Goal: Task Accomplishment & Management: Manage account settings

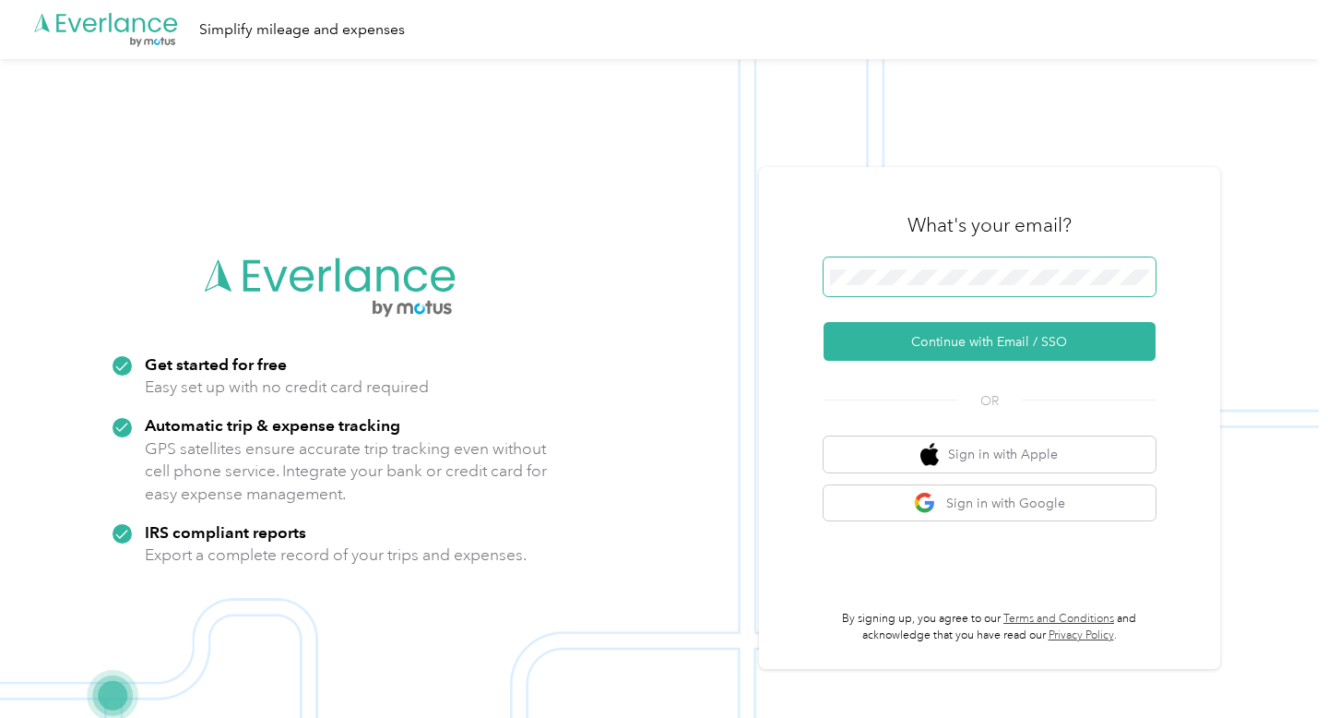
click at [883, 260] on span at bounding box center [990, 276] width 332 height 39
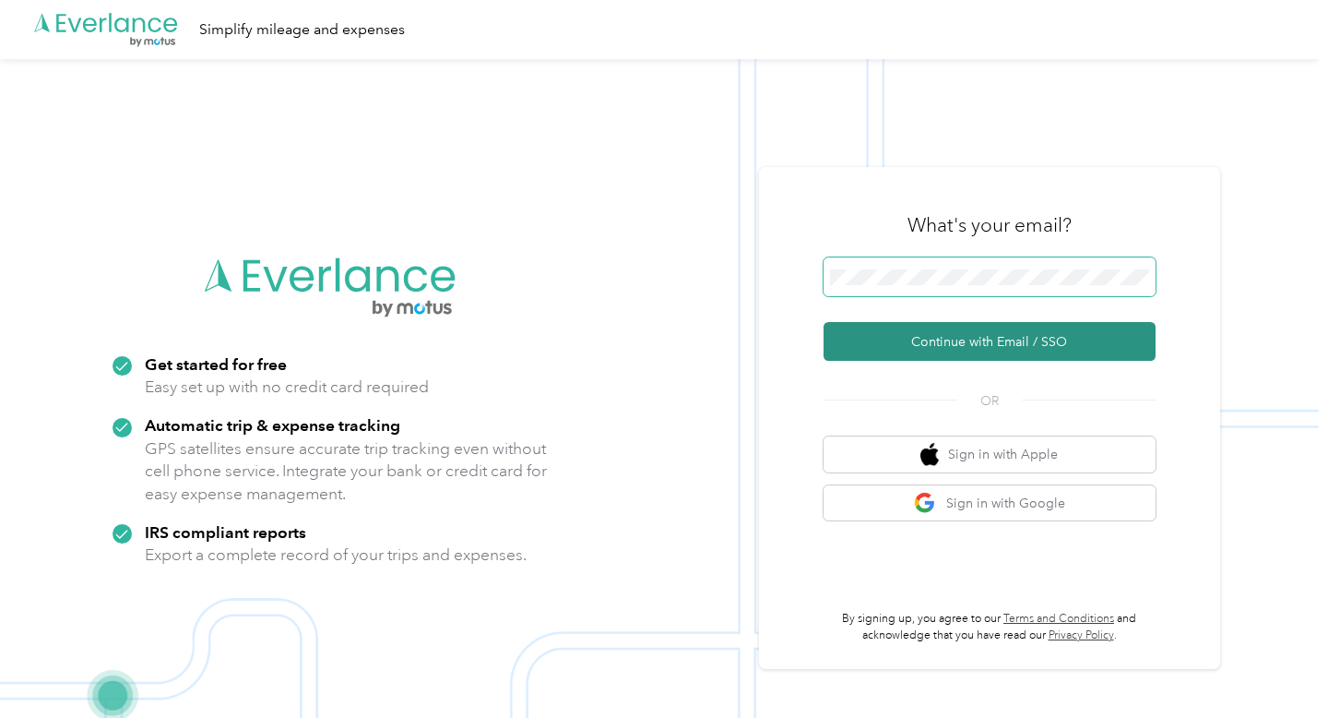
click at [824, 322] on button "Continue with Email / SSO" at bounding box center [990, 341] width 332 height 39
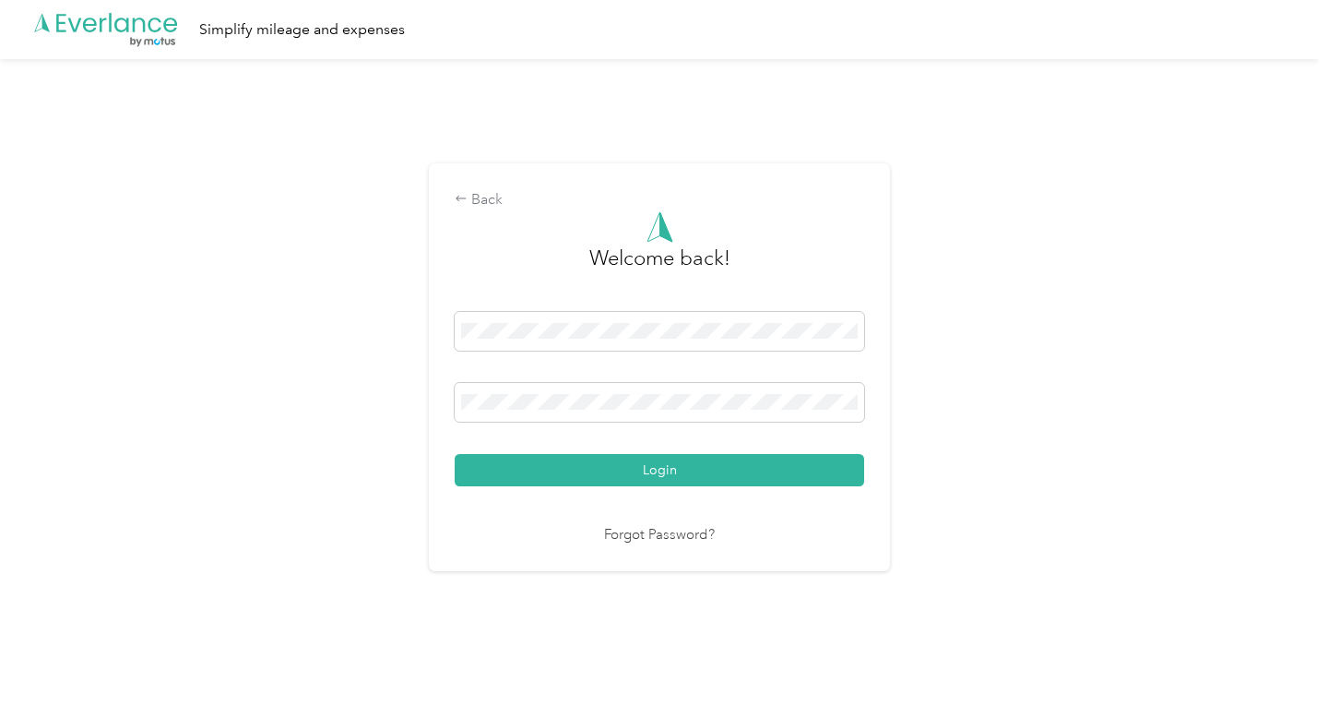
click at [455, 454] on button "Login" at bounding box center [660, 470] width 410 height 32
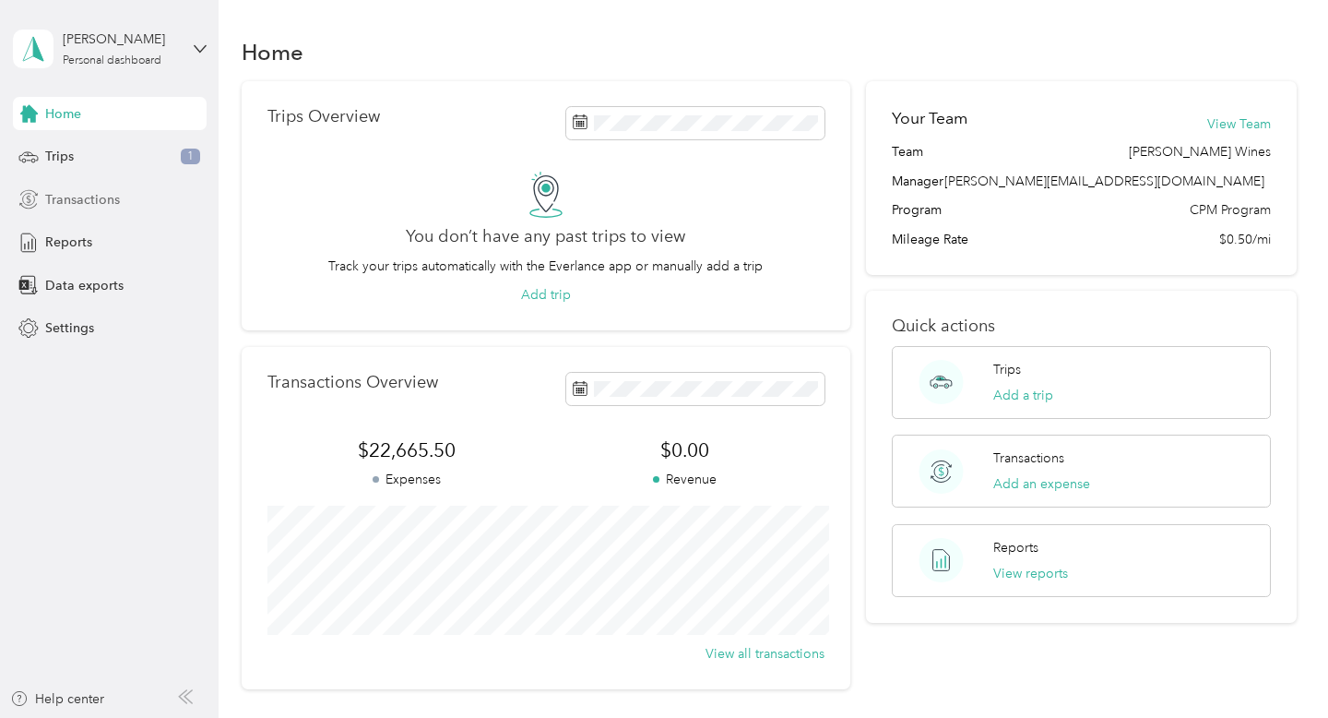
click at [86, 208] on span "Transactions" at bounding box center [82, 199] width 75 height 19
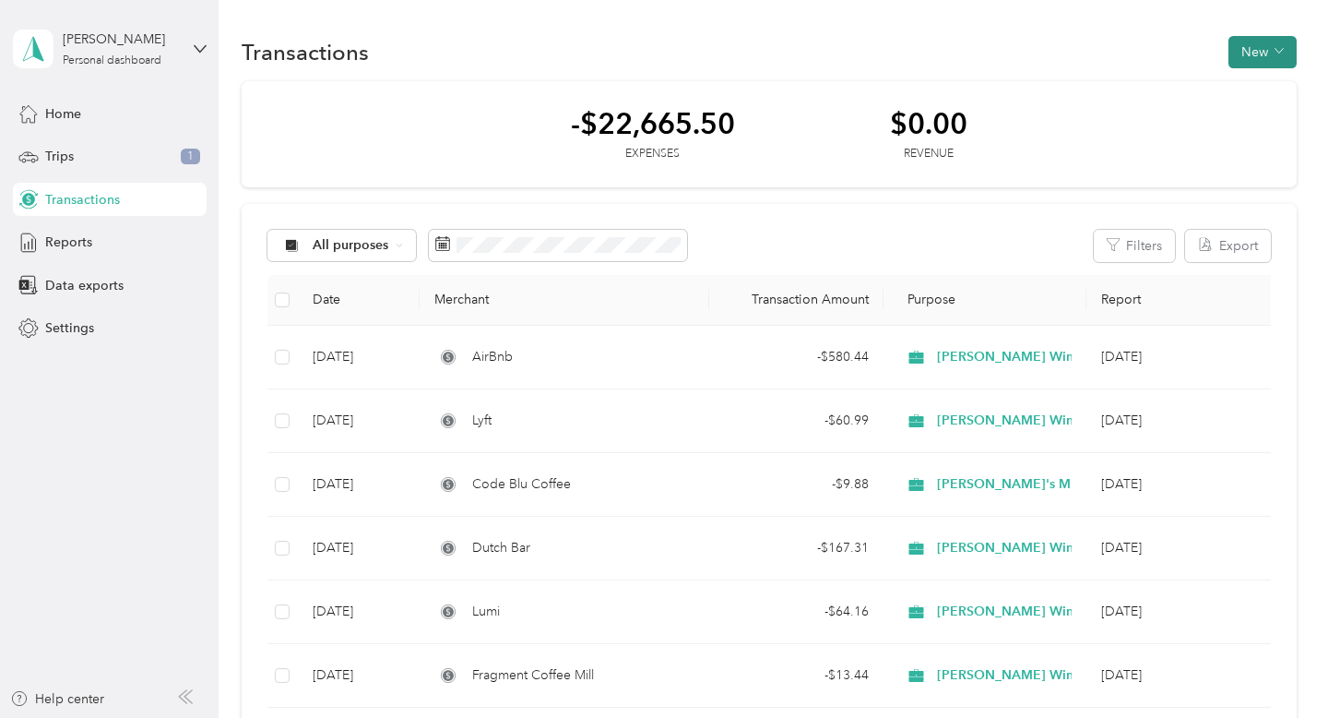
click at [1259, 41] on button "New" at bounding box center [1263, 52] width 68 height 32
click at [1243, 91] on span "Expense" at bounding box center [1267, 86] width 50 height 19
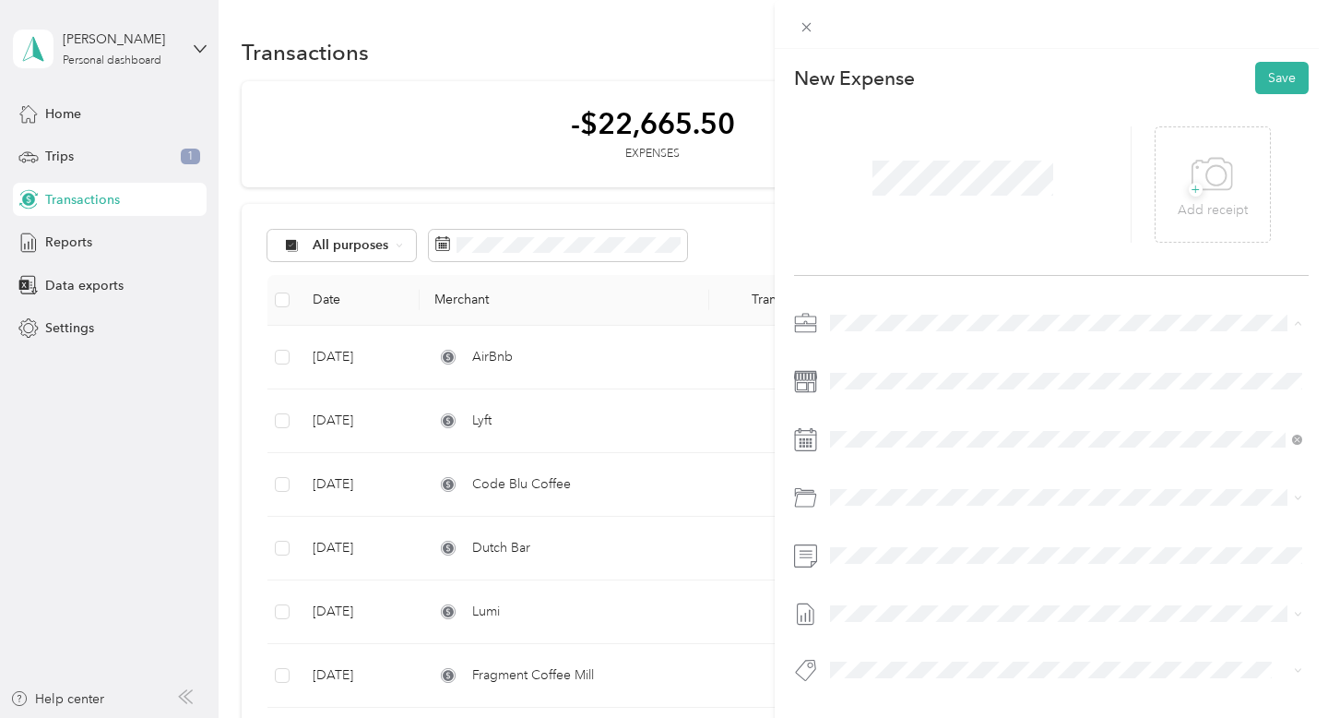
click at [891, 457] on li "[PERSON_NAME] Wines" at bounding box center [1066, 452] width 485 height 32
click at [940, 243] on div "1" at bounding box center [940, 252] width 24 height 23
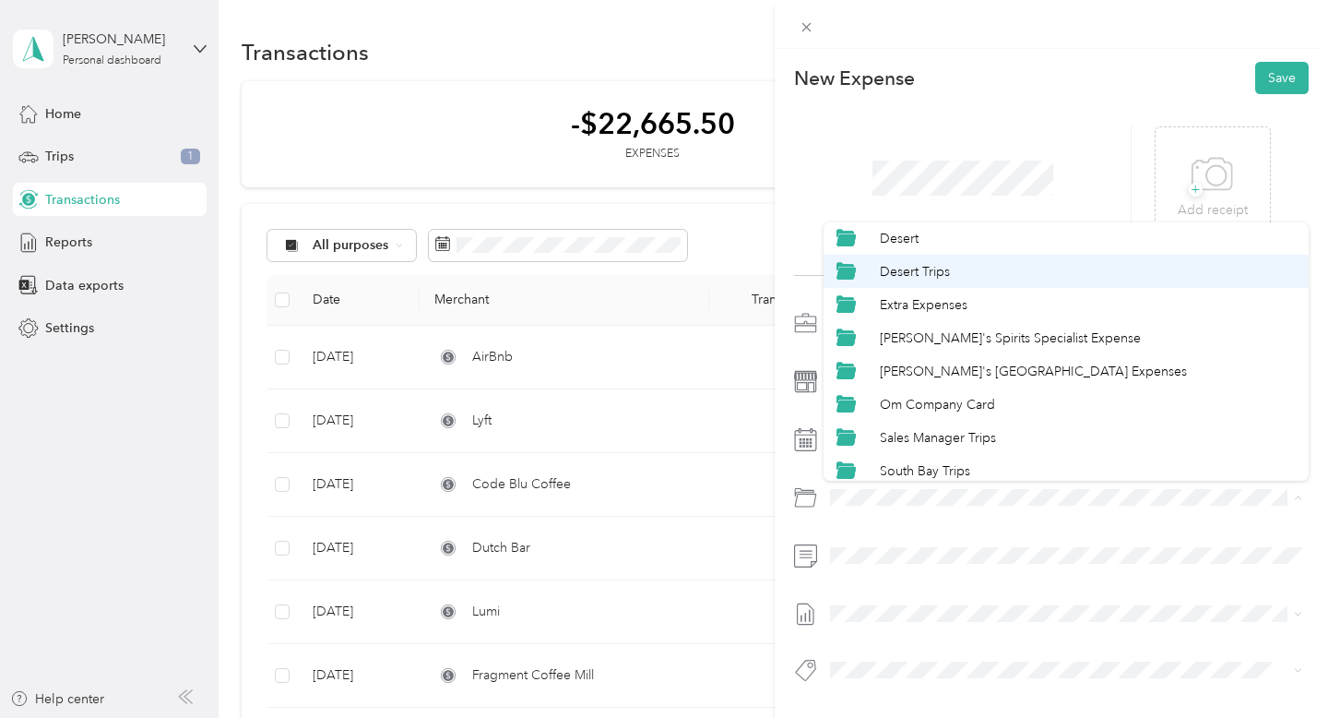
scroll to position [150, 0]
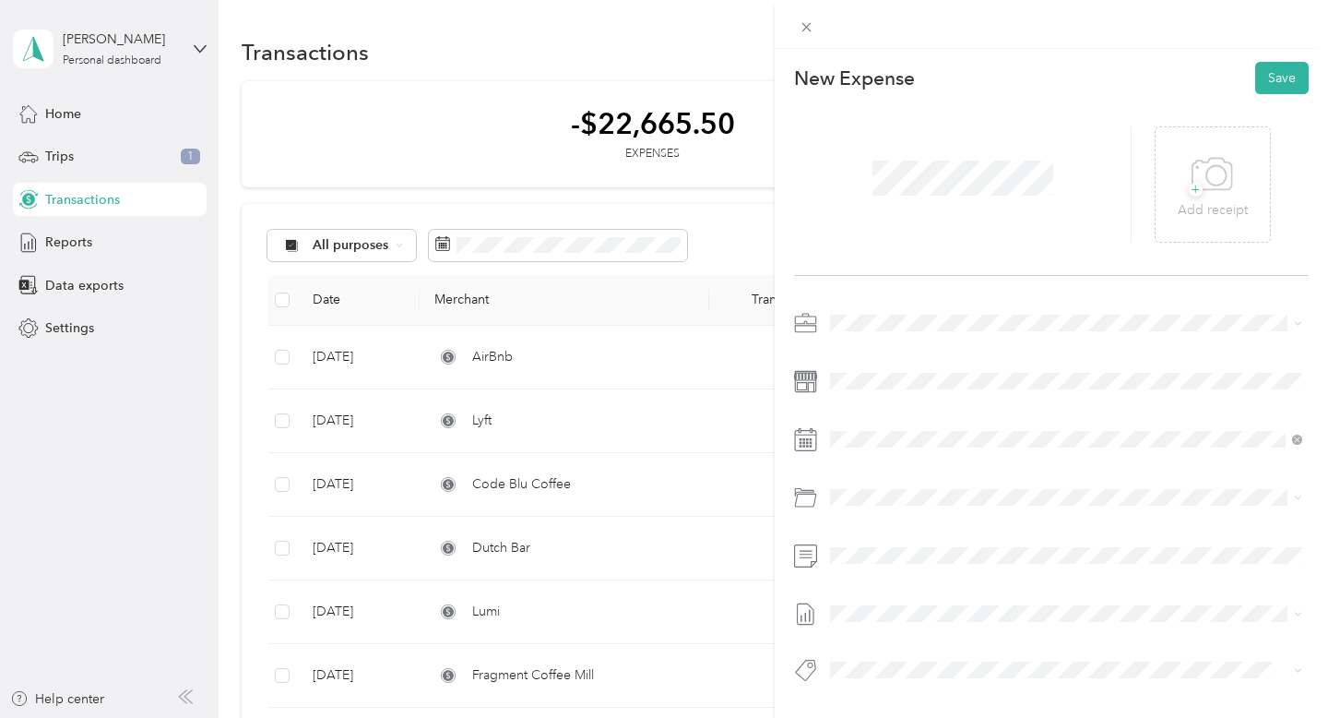
click at [948, 396] on div "Om Company Card" at bounding box center [1088, 390] width 417 height 19
click at [1272, 70] on button "Save" at bounding box center [1281, 78] width 53 height 32
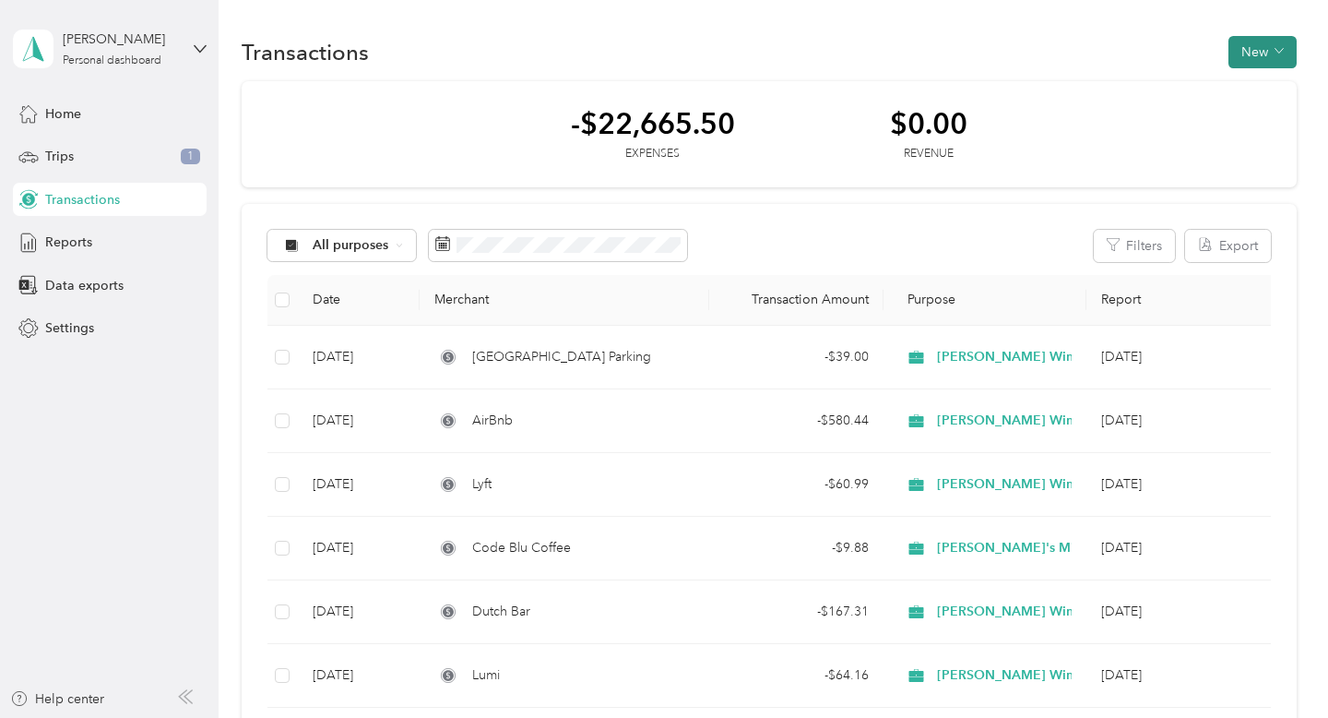
click at [1275, 53] on button "New" at bounding box center [1263, 52] width 68 height 32
click at [1255, 83] on span "Expense" at bounding box center [1267, 86] width 50 height 19
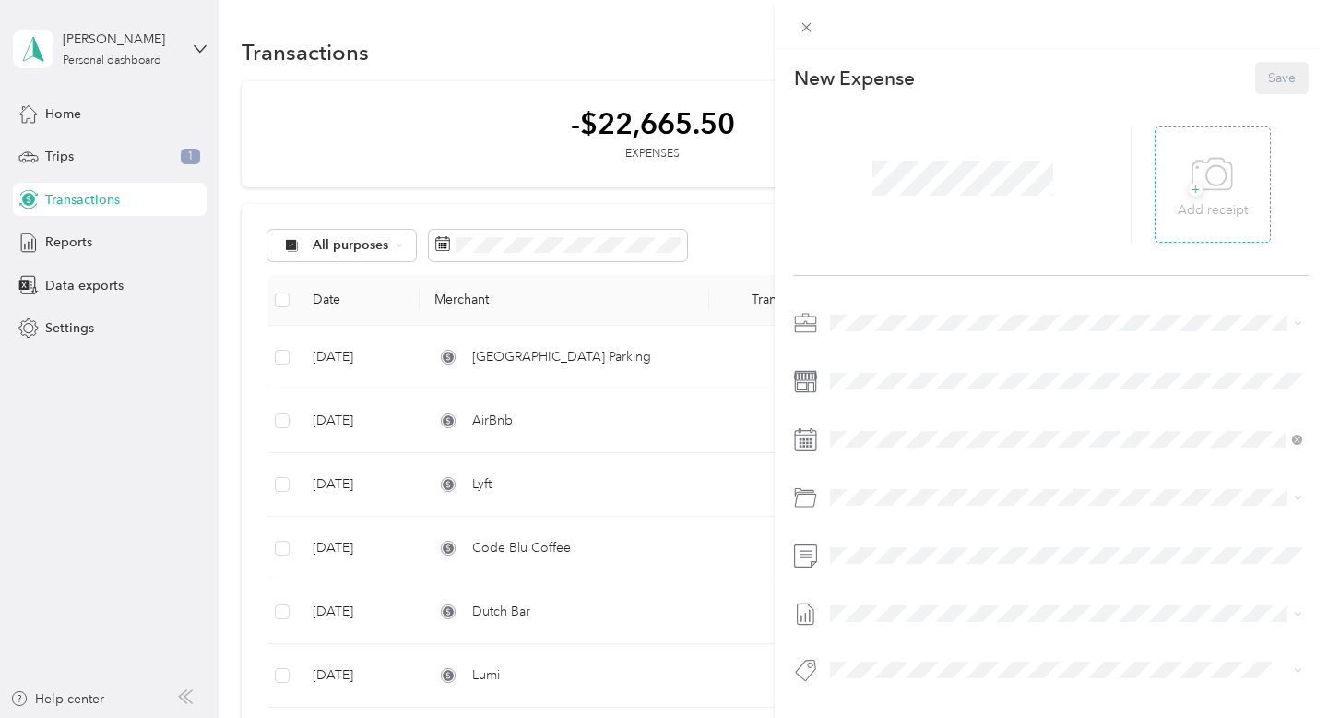
click at [1248, 153] on div "+ Add receipt" at bounding box center [1213, 184] width 116 height 116
click at [1198, 214] on p "Add receipt" at bounding box center [1213, 210] width 70 height 20
click at [907, 463] on ol "[PERSON_NAME]'s Mileage and Tolls [PERSON_NAME]'s Spirits Specialist Expenses […" at bounding box center [1066, 452] width 485 height 226
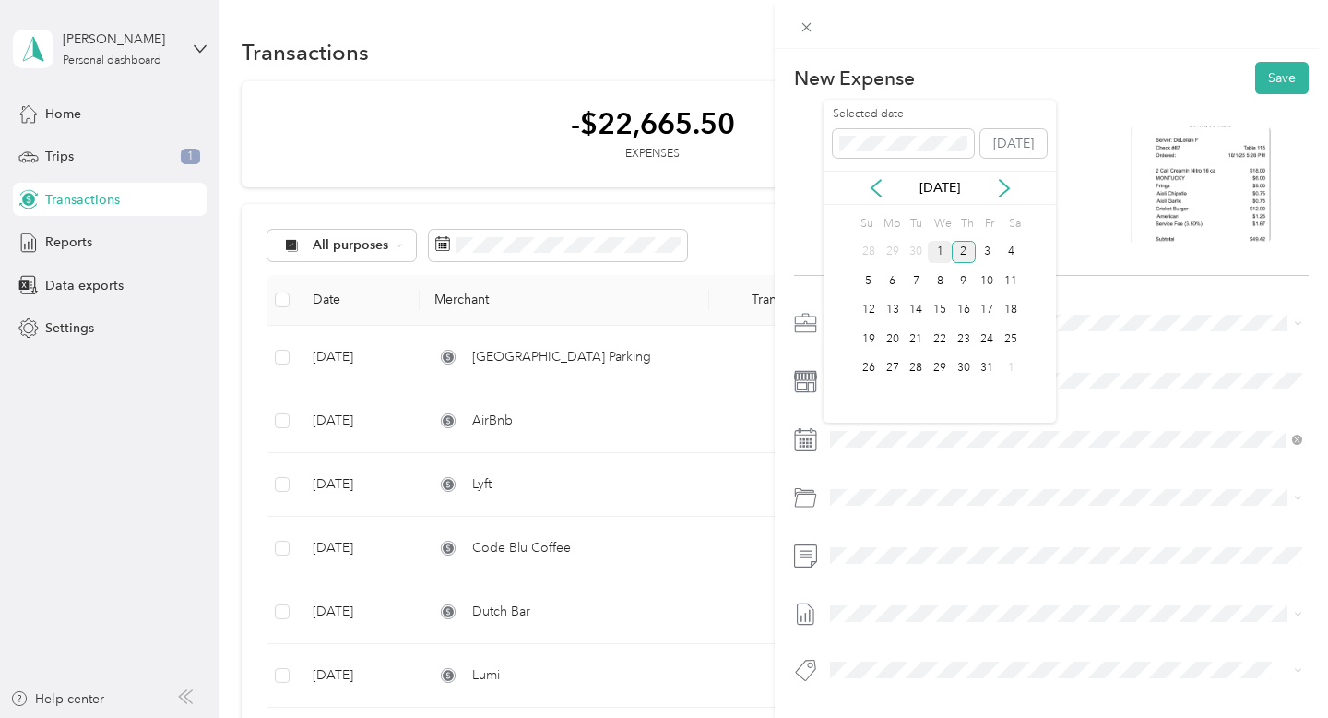
click at [929, 250] on div "1" at bounding box center [940, 252] width 24 height 23
click at [856, 514] on div at bounding box center [1051, 503] width 515 height 42
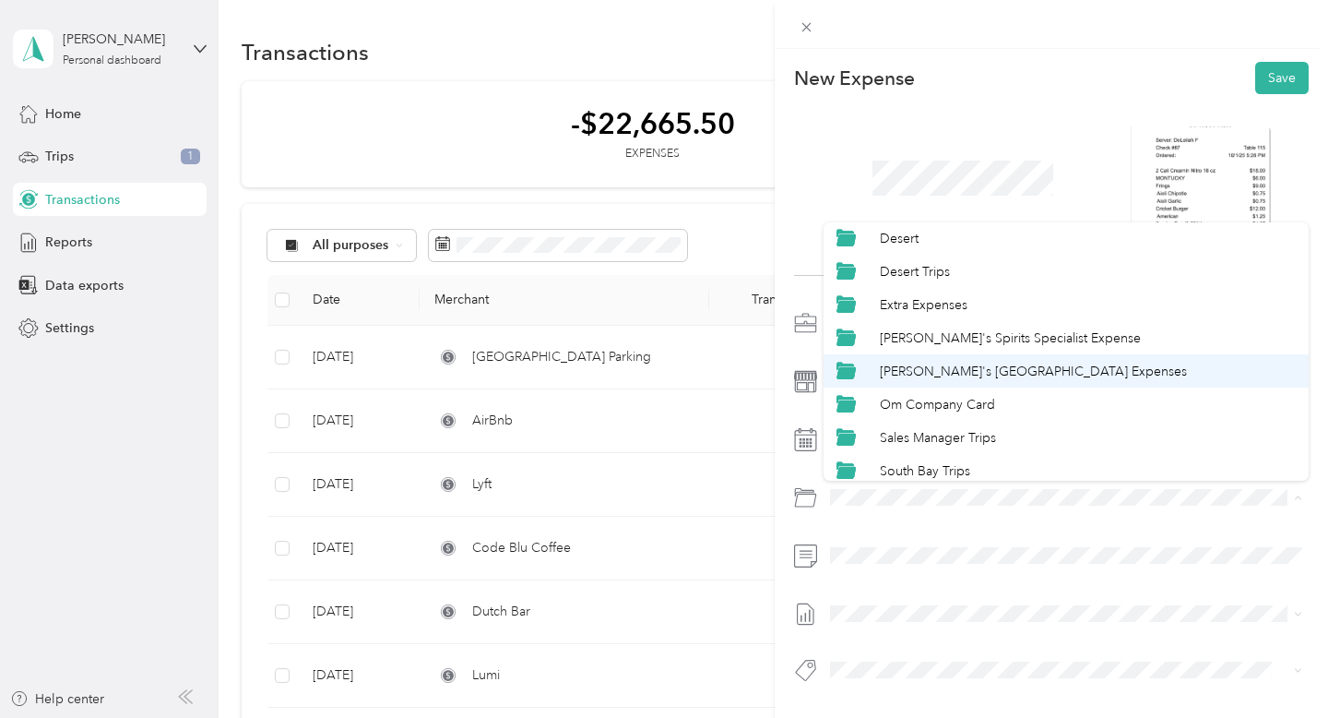
scroll to position [144, 0]
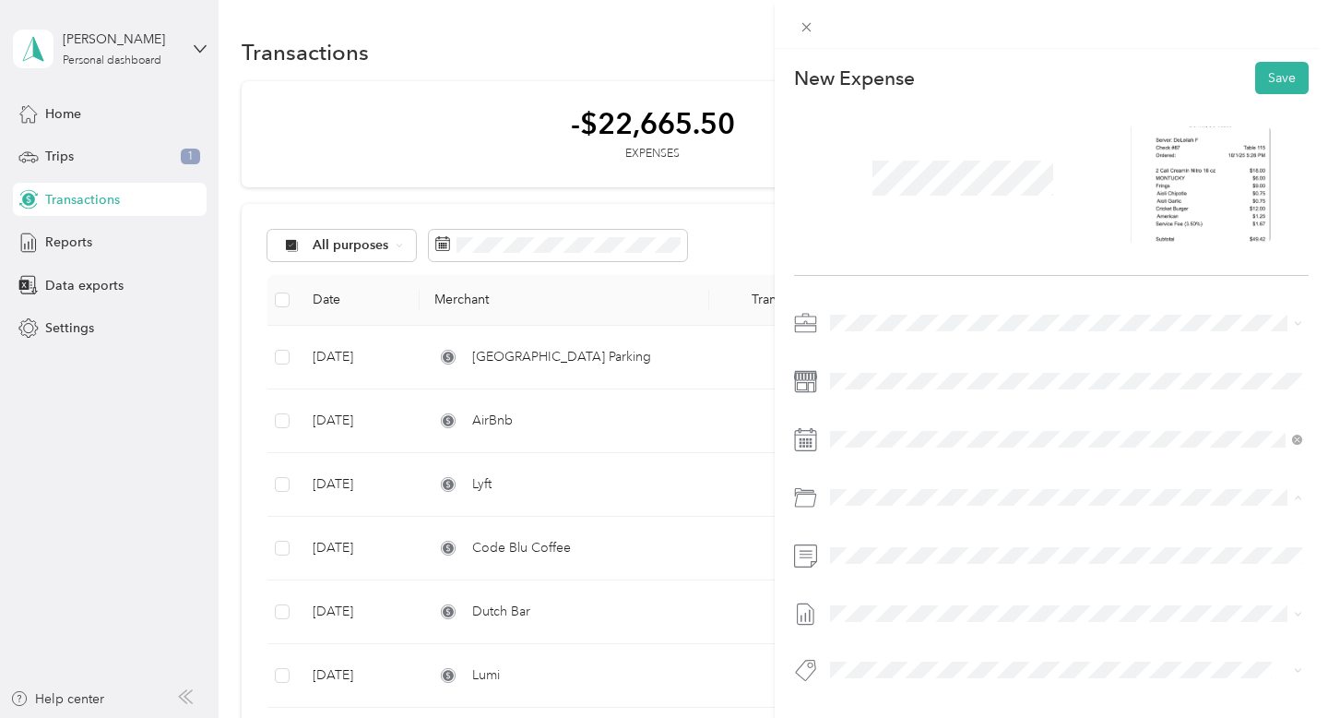
click at [970, 386] on li "Om Company Card" at bounding box center [1066, 399] width 485 height 33
click at [1276, 55] on div "New Expense Save" at bounding box center [1051, 404] width 553 height 711
click at [1271, 84] on button "Save" at bounding box center [1281, 78] width 53 height 32
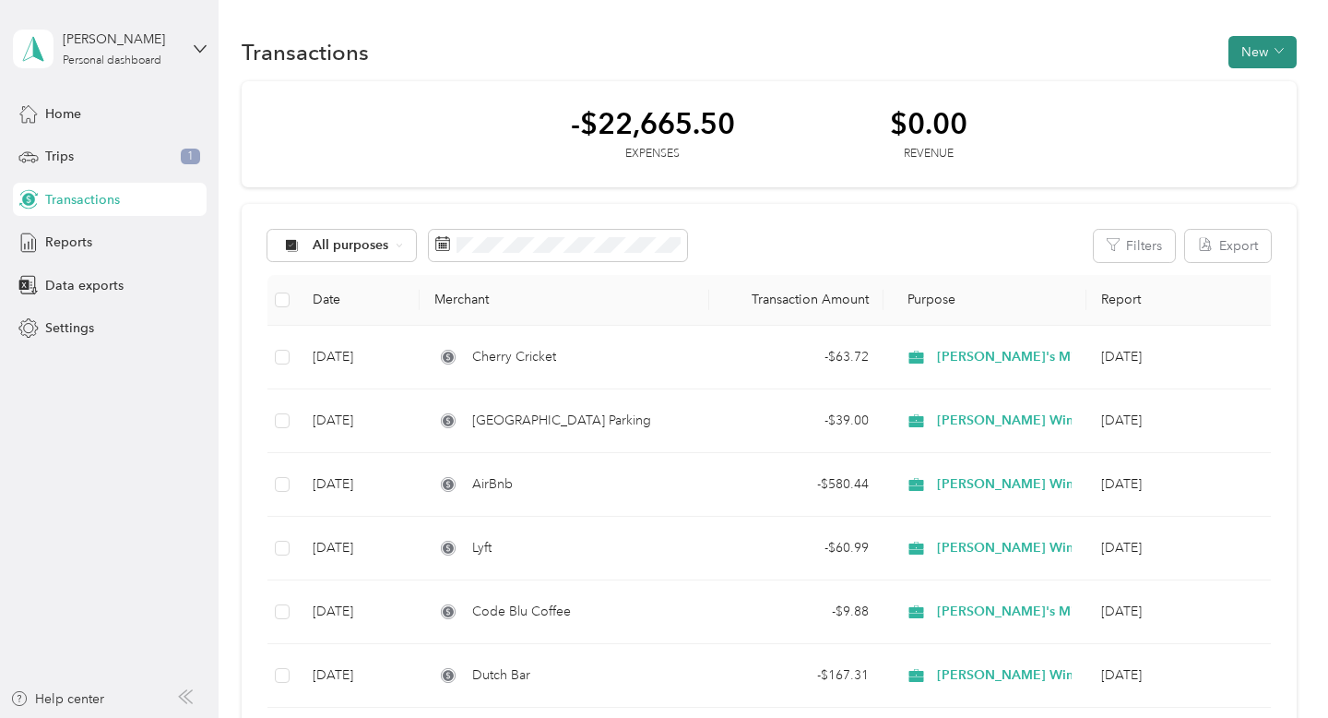
click at [1255, 54] on button "New" at bounding box center [1263, 52] width 68 height 32
click at [1254, 89] on span "Expense" at bounding box center [1267, 86] width 50 height 19
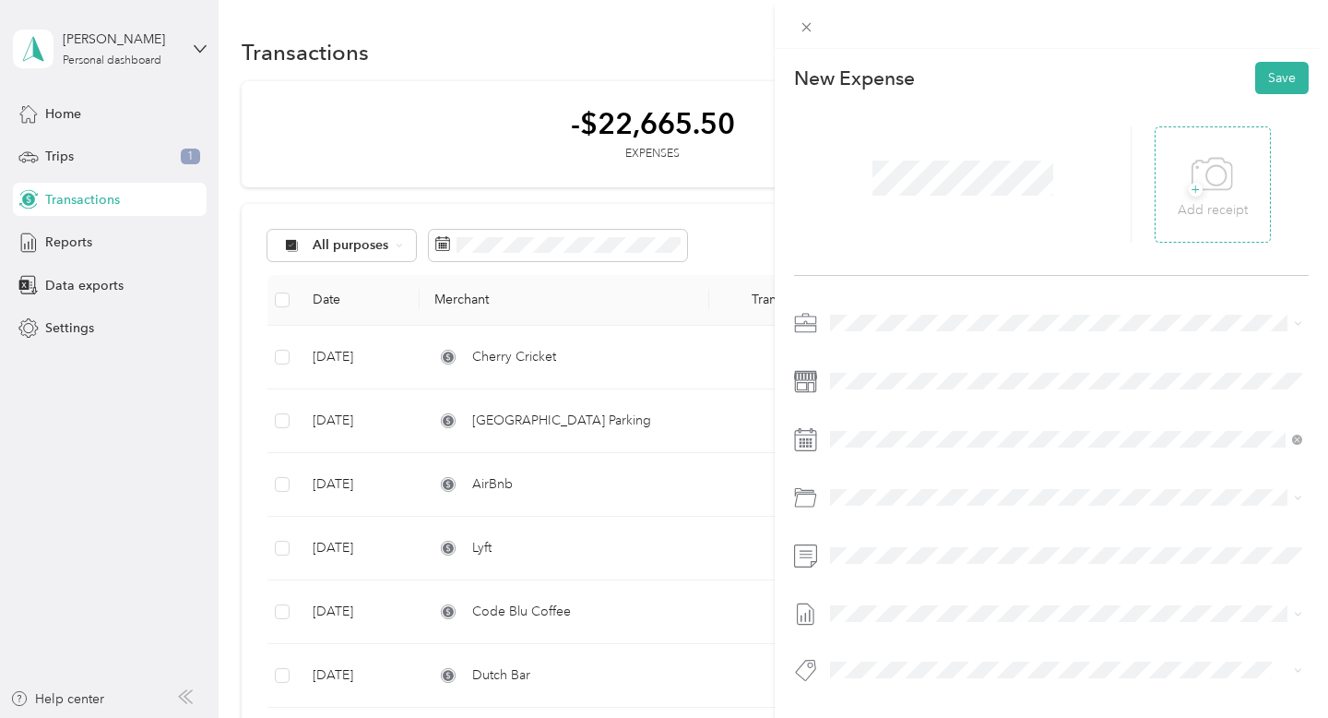
click at [1241, 184] on div "+ Add receipt" at bounding box center [1213, 184] width 70 height 71
click at [896, 445] on span "[PERSON_NAME] Wines" at bounding box center [908, 452] width 142 height 16
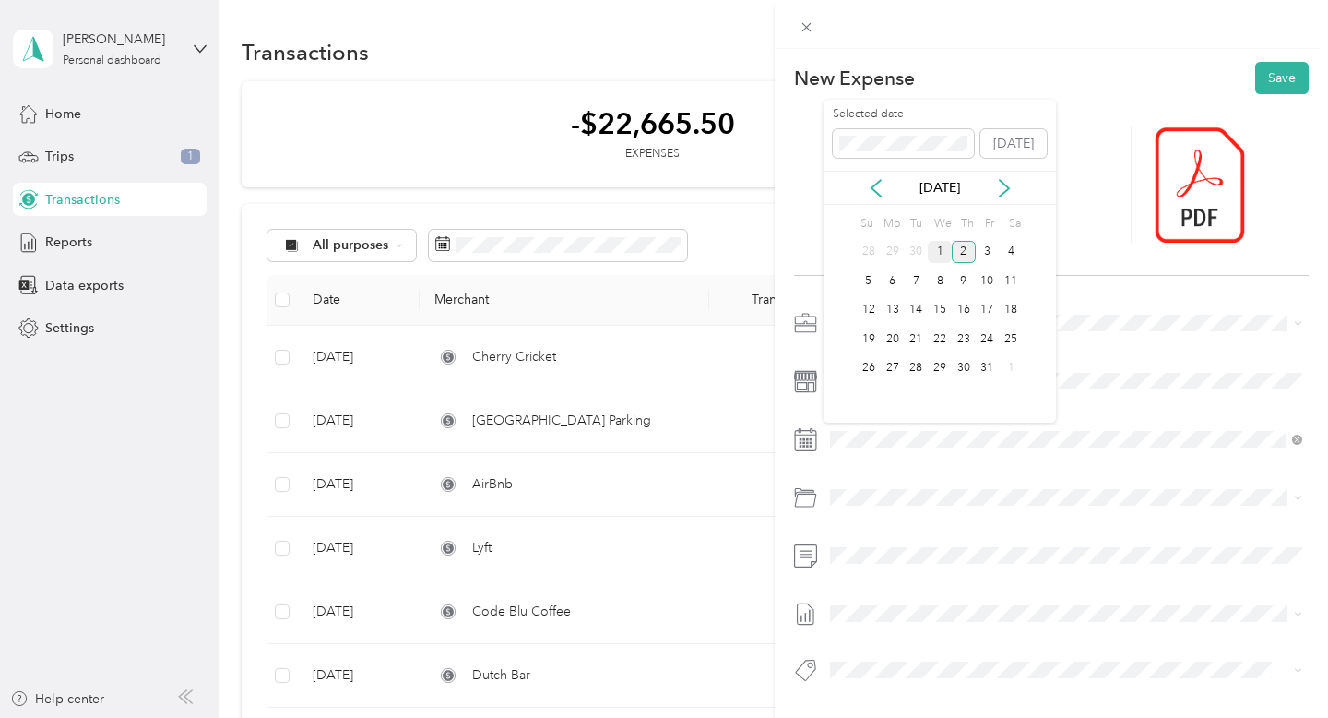
click at [939, 246] on div "1" at bounding box center [940, 252] width 24 height 23
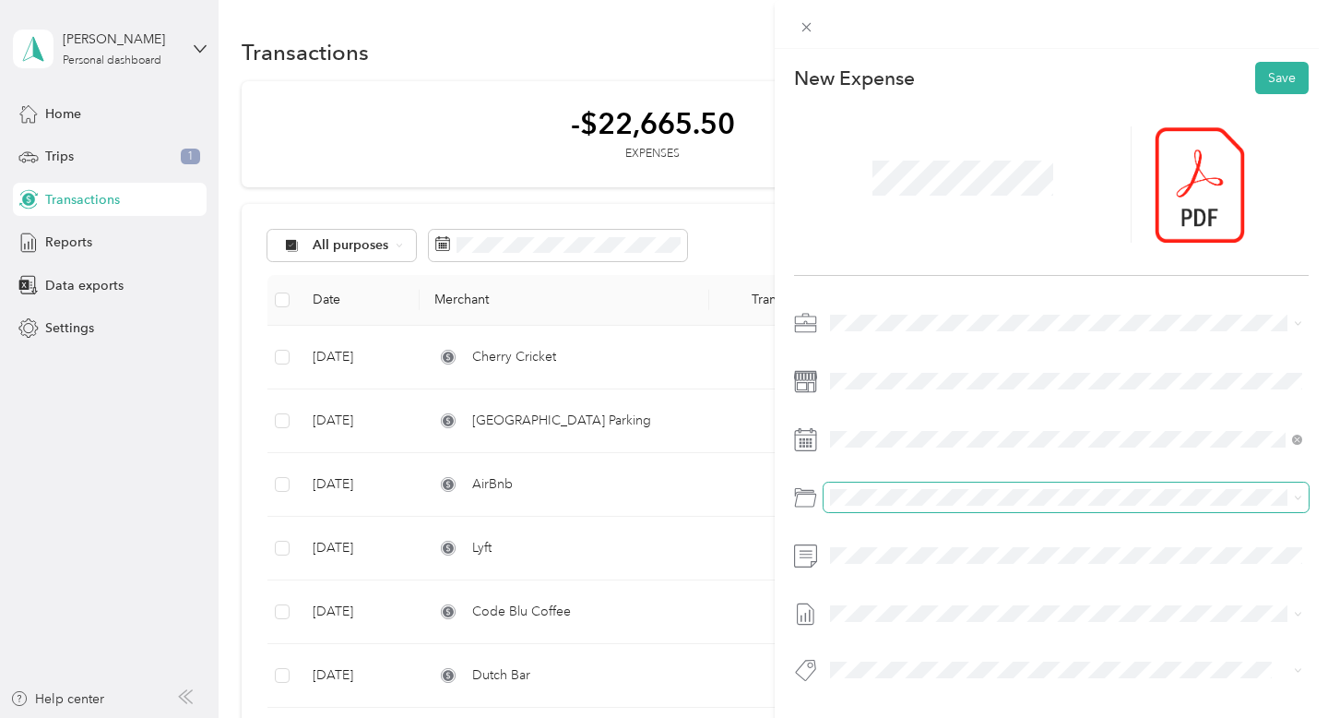
click at [918, 508] on span at bounding box center [1066, 497] width 485 height 30
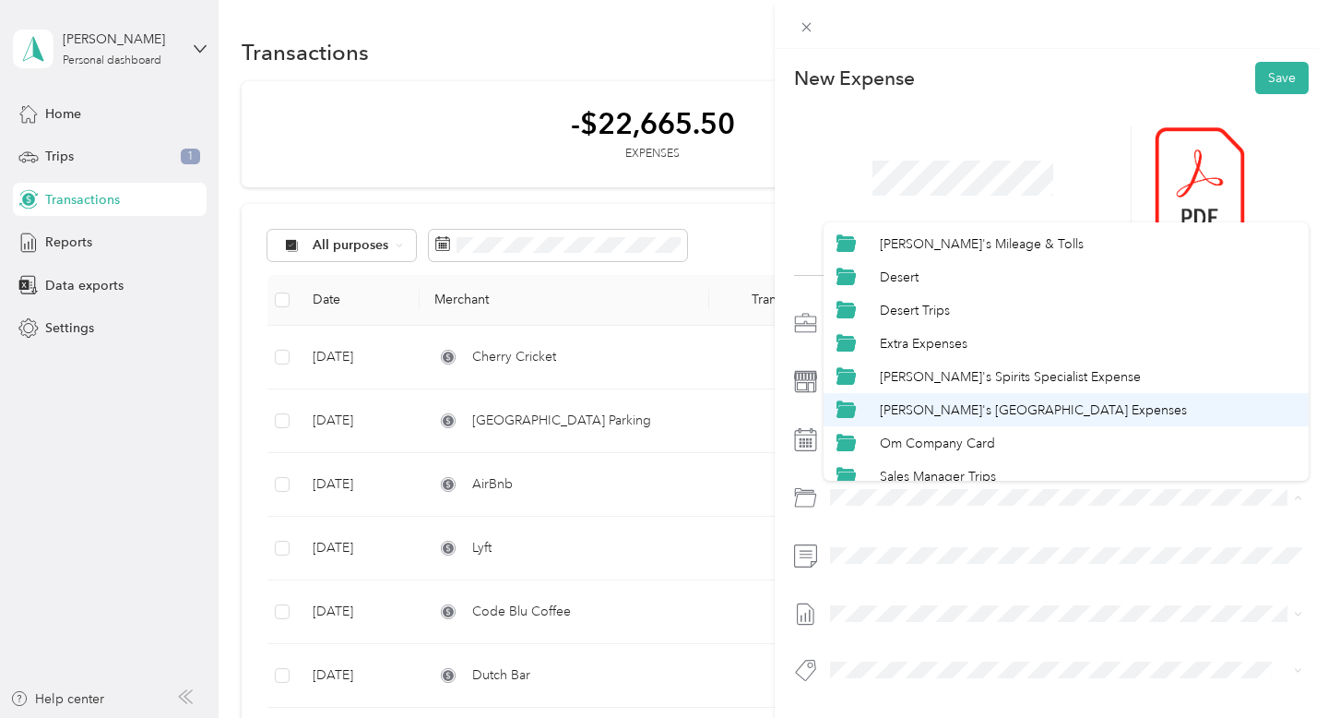
scroll to position [102, 0]
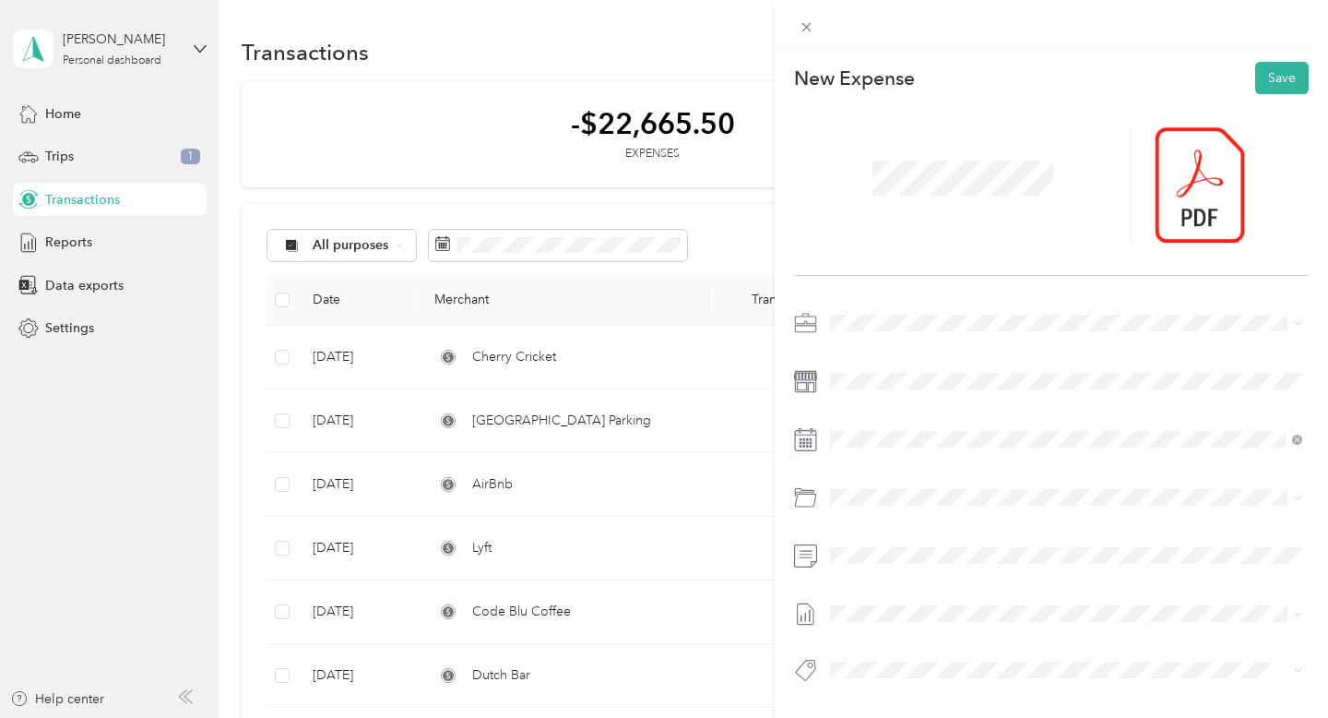
click at [932, 431] on div "Om Company Card" at bounding box center [1066, 441] width 459 height 20
click at [1287, 78] on button "Save" at bounding box center [1281, 78] width 53 height 32
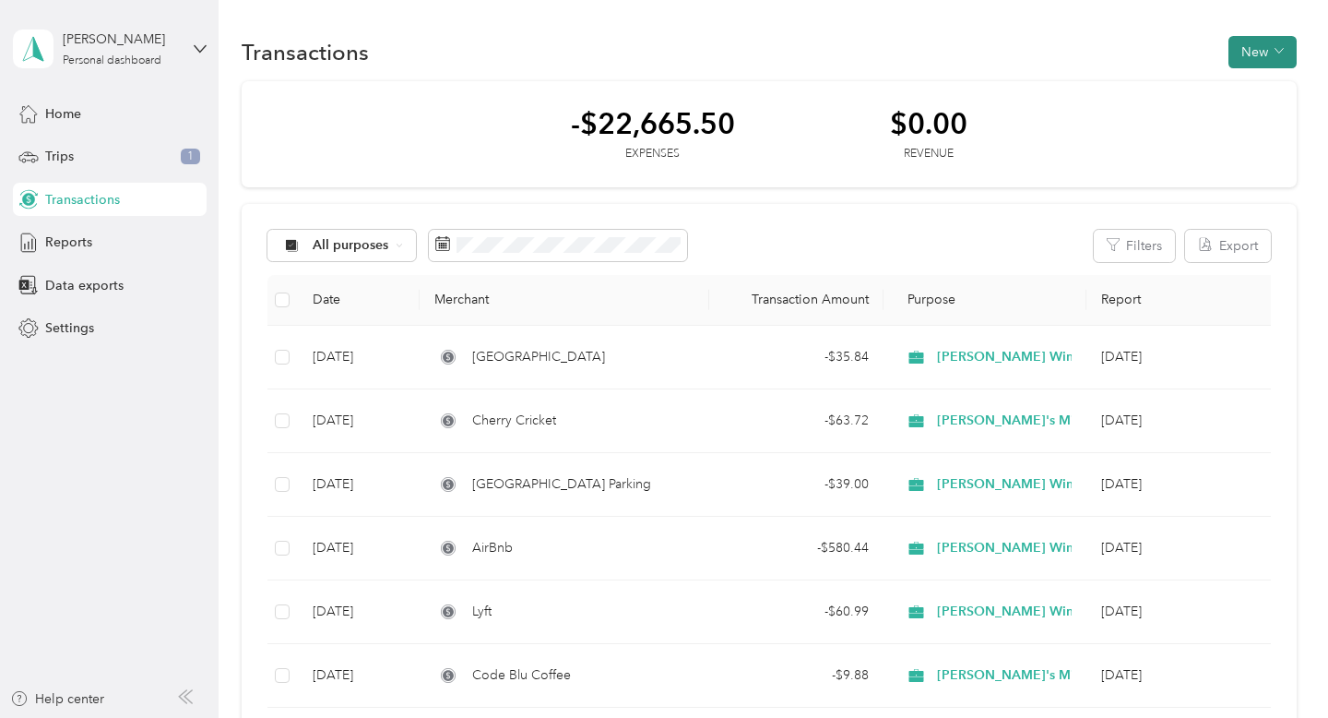
click at [1252, 47] on button "New" at bounding box center [1263, 52] width 68 height 32
click at [1239, 86] on div "Expense" at bounding box center [1258, 86] width 70 height 19
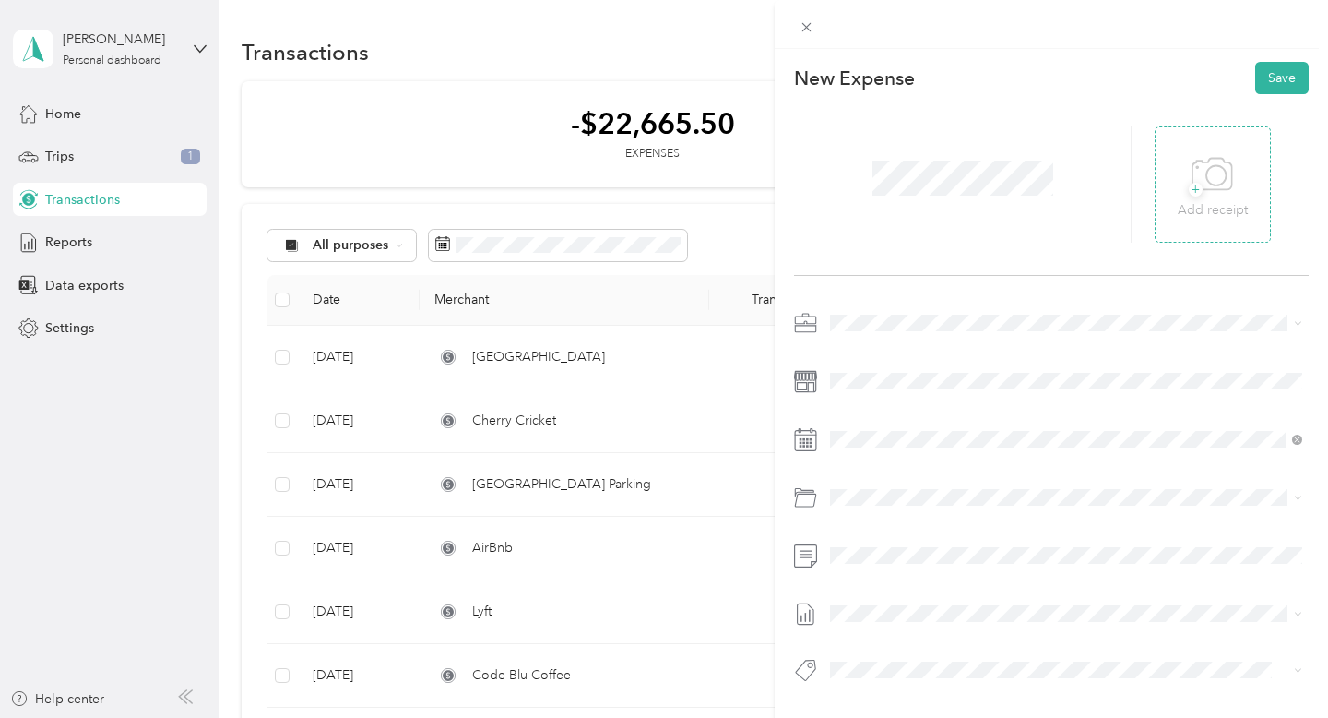
click at [1257, 172] on div "+ Add receipt" at bounding box center [1213, 184] width 116 height 116
click at [1207, 174] on icon at bounding box center [1213, 174] width 42 height 51
click at [922, 457] on li "[PERSON_NAME] Wines" at bounding box center [1066, 451] width 485 height 32
click at [897, 359] on div at bounding box center [1051, 501] width 515 height 387
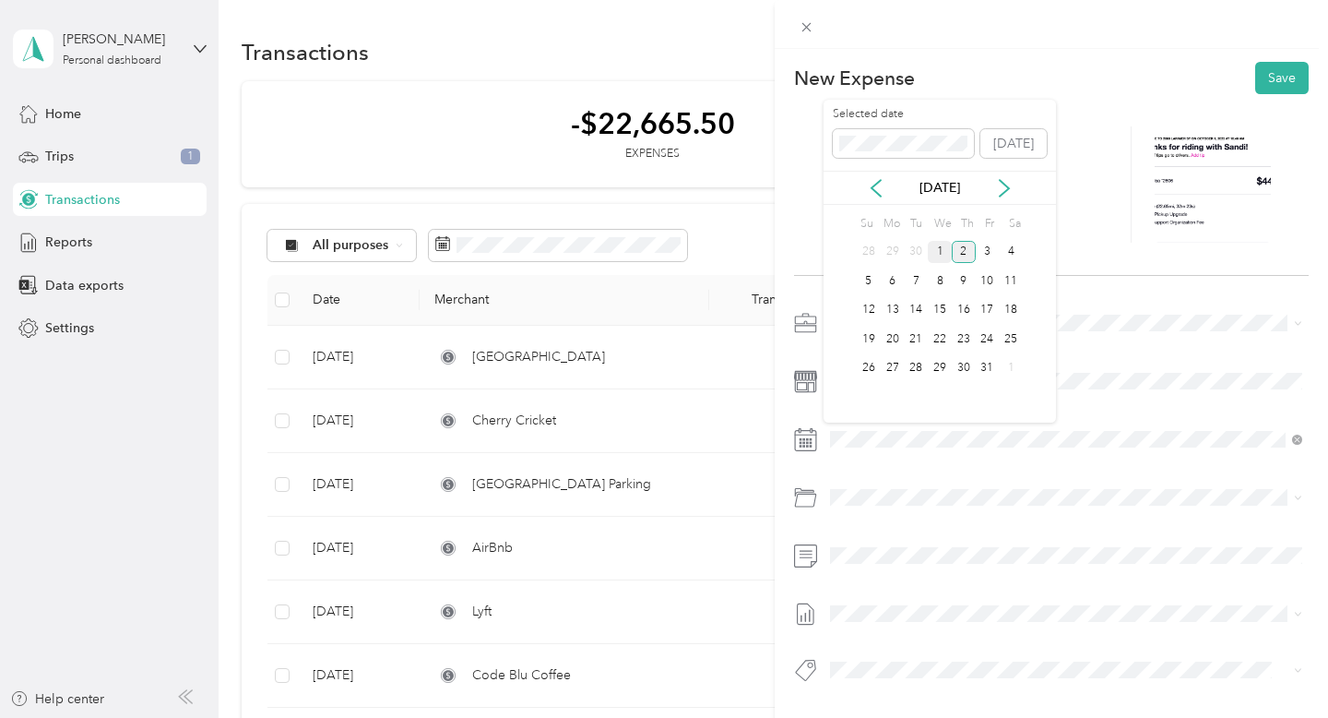
click at [933, 248] on div "1" at bounding box center [940, 252] width 24 height 23
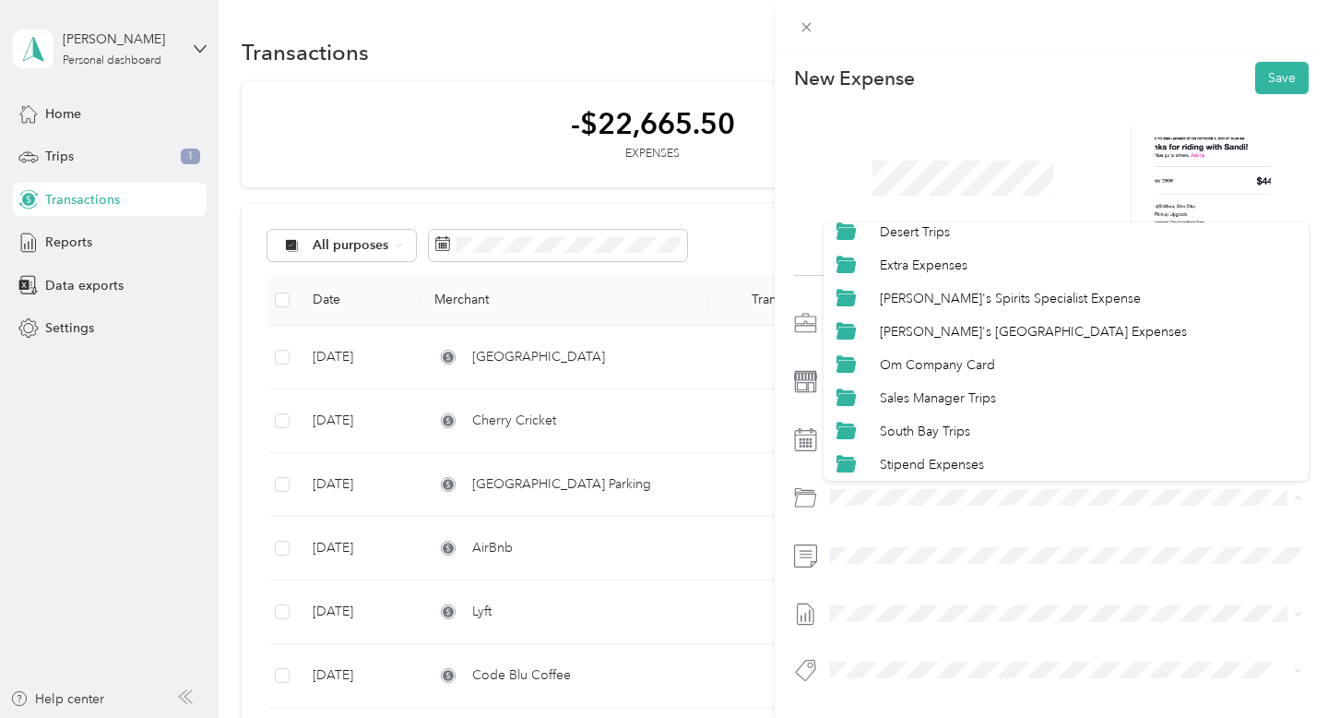
scroll to position [175, 0]
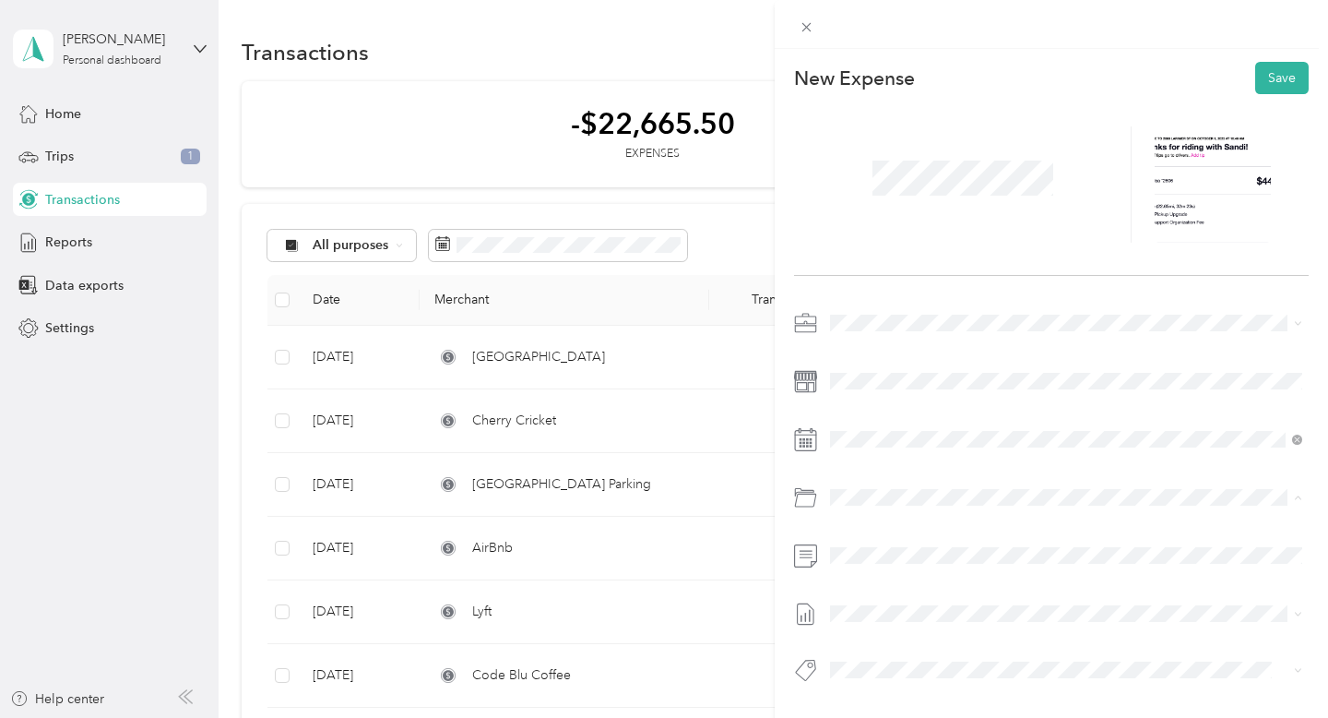
click at [943, 372] on div "Om Company Card" at bounding box center [1088, 368] width 417 height 19
click at [1289, 76] on button "Save" at bounding box center [1281, 78] width 53 height 32
